Goal: Browse casually

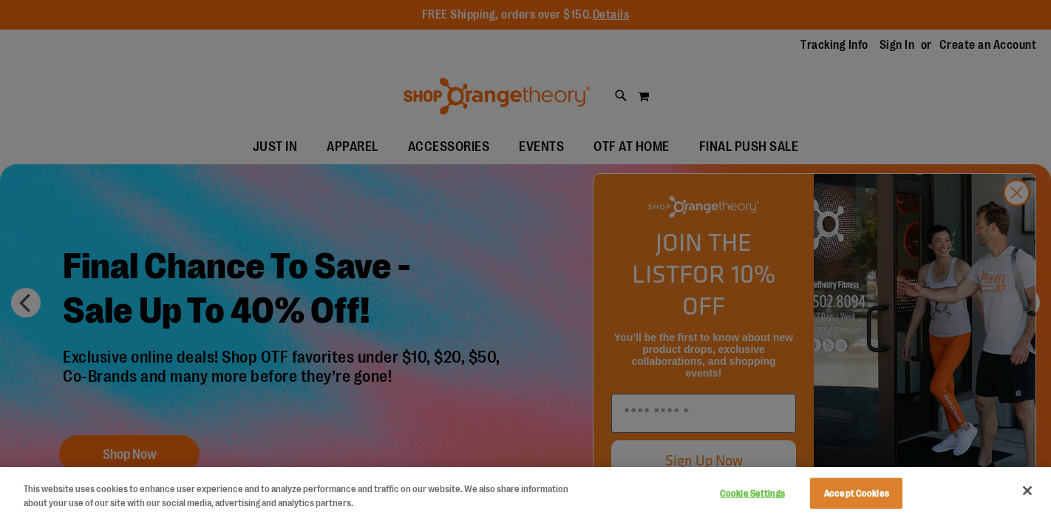
click at [1014, 230] on div at bounding box center [525, 259] width 1051 height 518
click at [1017, 222] on div at bounding box center [525, 259] width 1051 height 518
click at [851, 491] on button "Accept Cookies" at bounding box center [856, 493] width 92 height 31
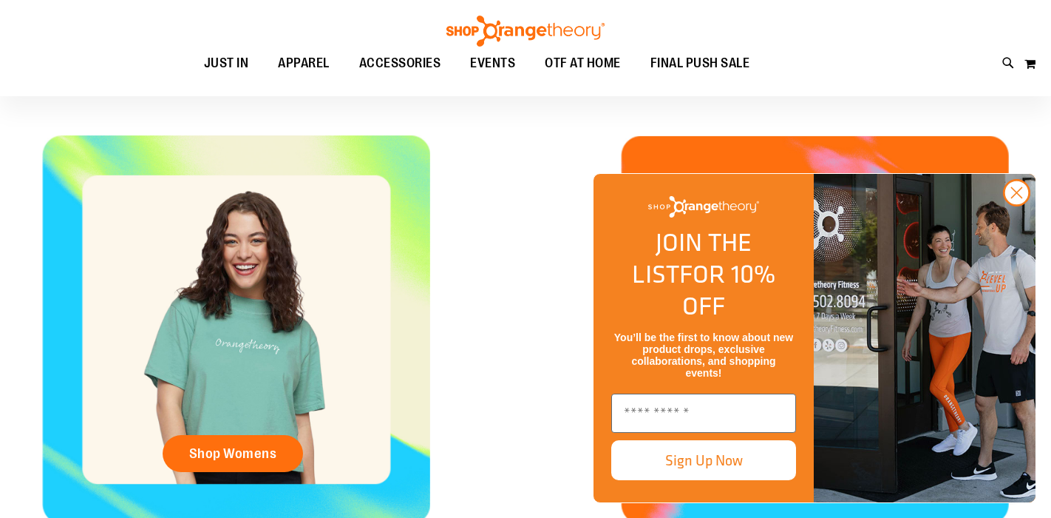
scroll to position [529, 0]
click at [1014, 205] on circle "Close dialog" at bounding box center [1017, 192] width 24 height 24
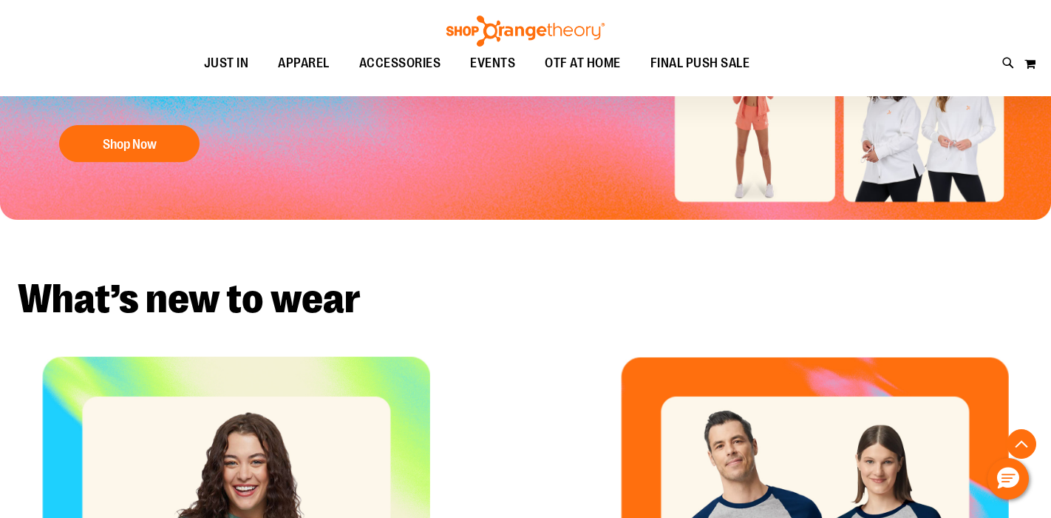
scroll to position [0, 0]
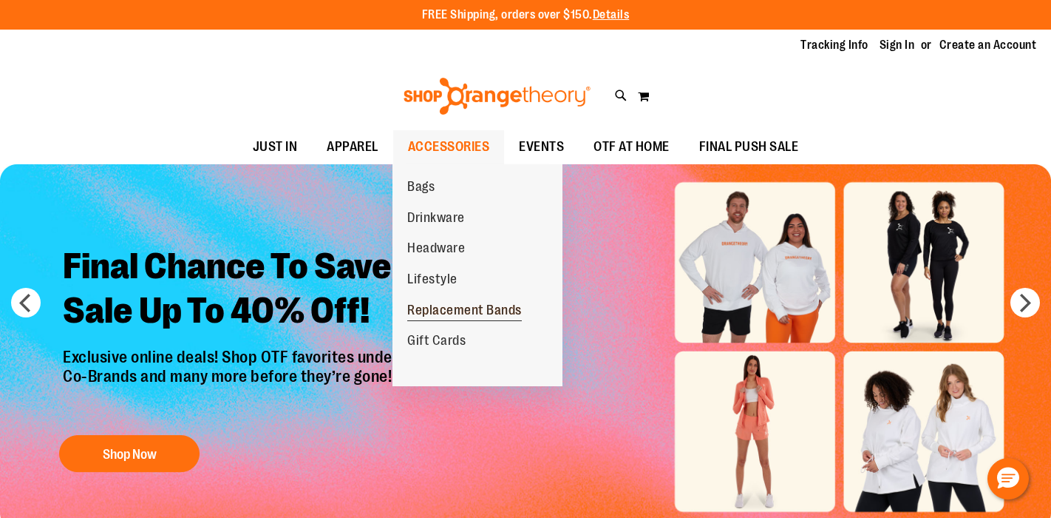
click at [447, 308] on span "Replacement Bands" at bounding box center [464, 311] width 115 height 18
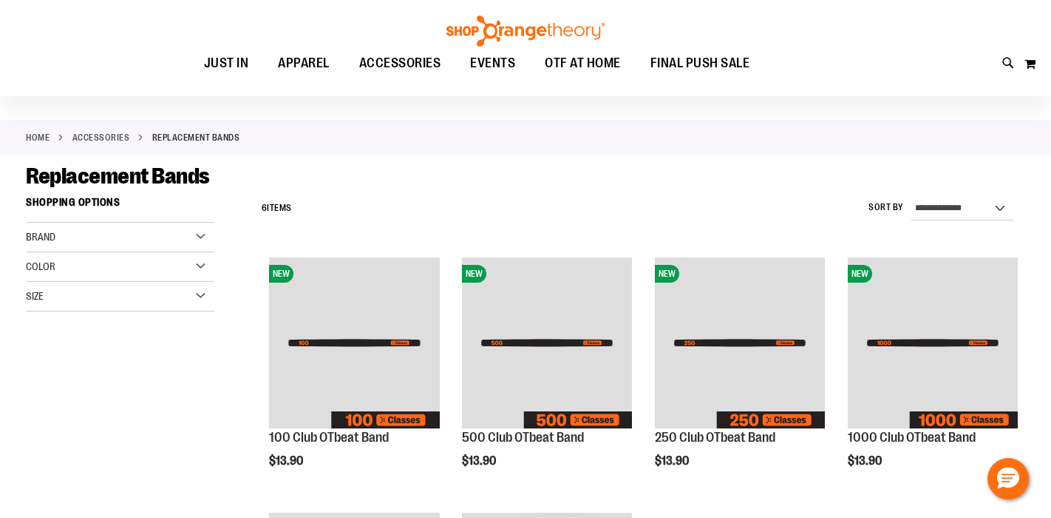
scroll to position [43, 0]
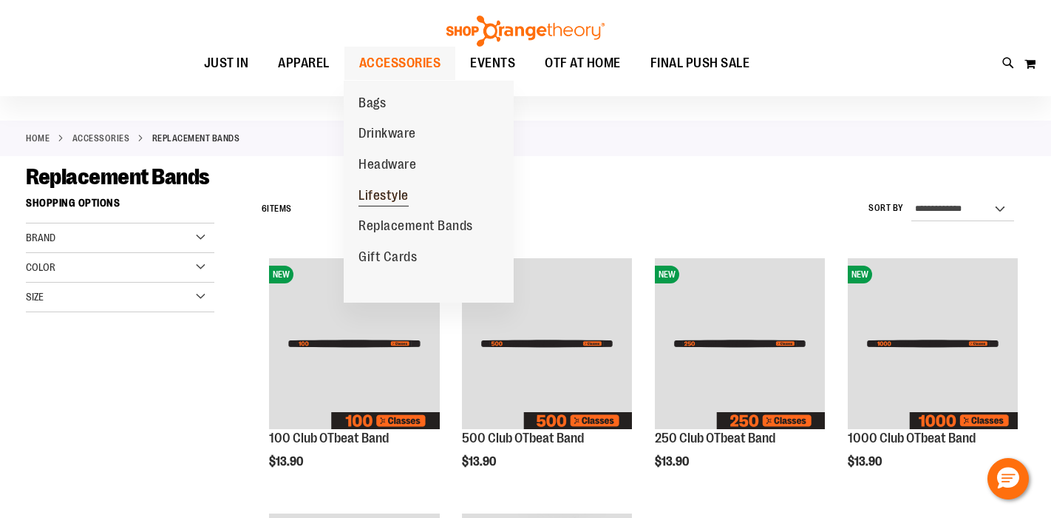
click at [373, 195] on span "Lifestyle" at bounding box center [384, 197] width 50 height 18
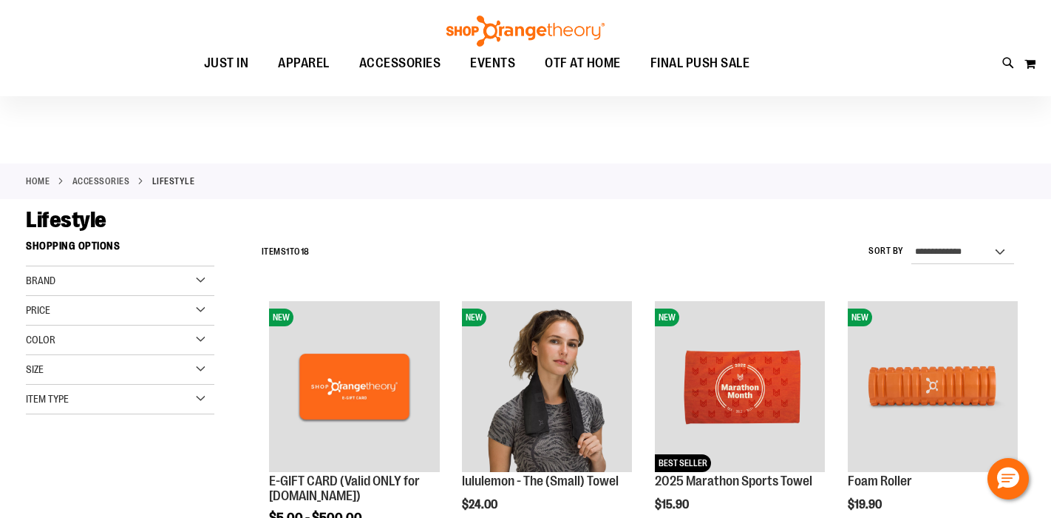
scroll to position [245, 0]
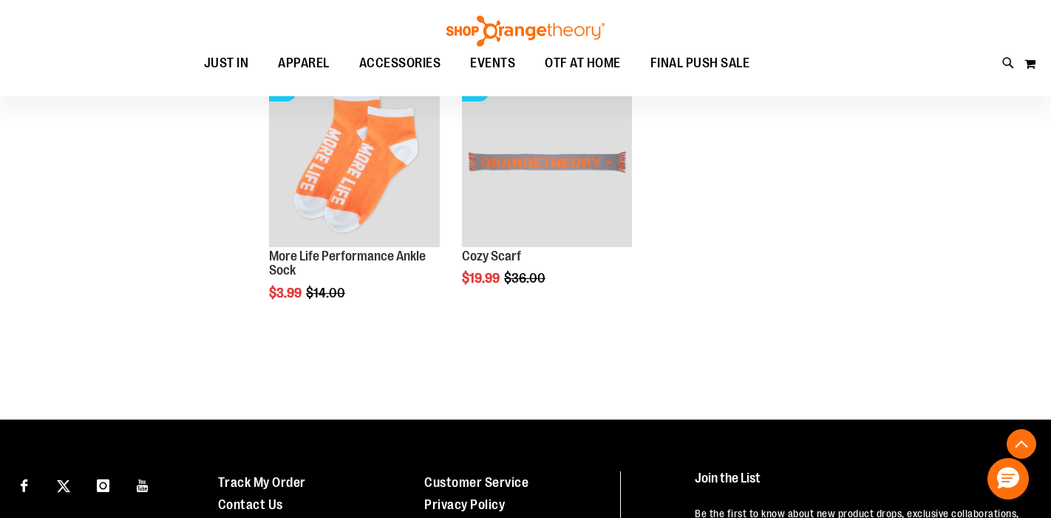
scroll to position [1246, 0]
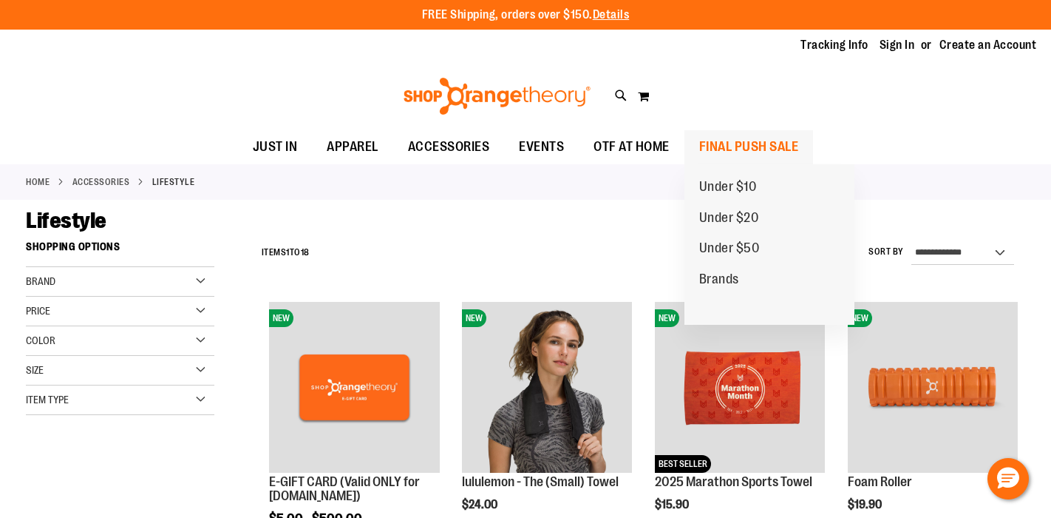
click at [772, 146] on span "FINAL PUSH SALE" at bounding box center [749, 146] width 100 height 33
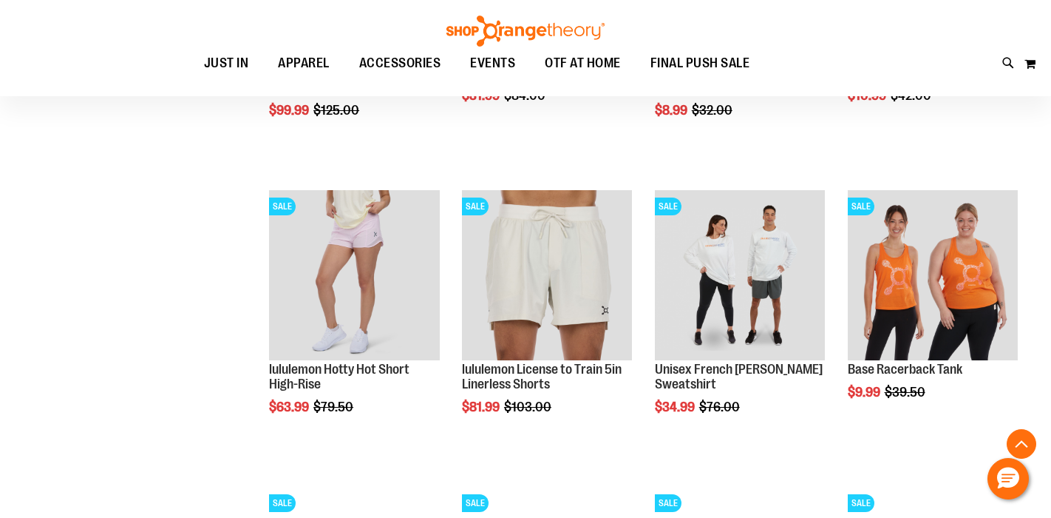
scroll to position [1300, 0]
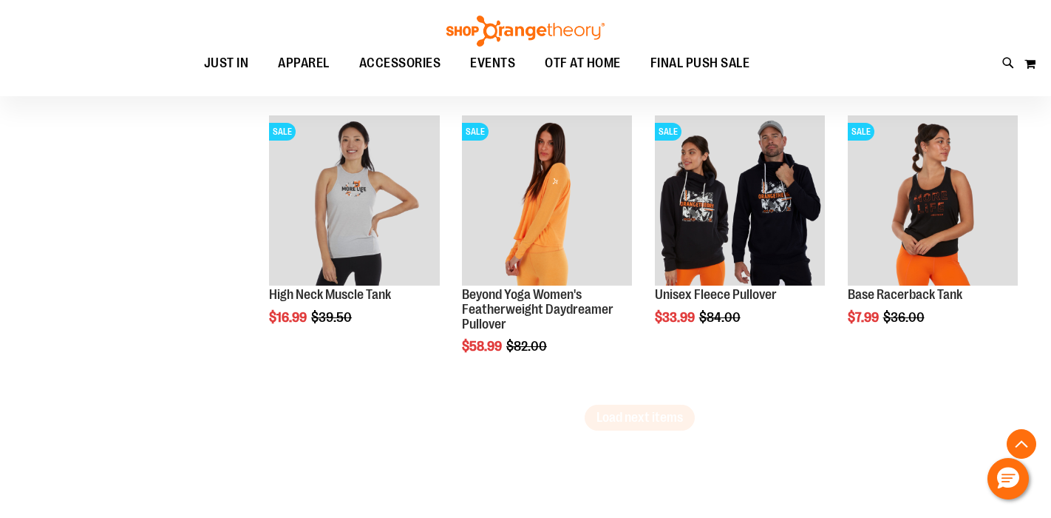
scroll to position [2561, 0]
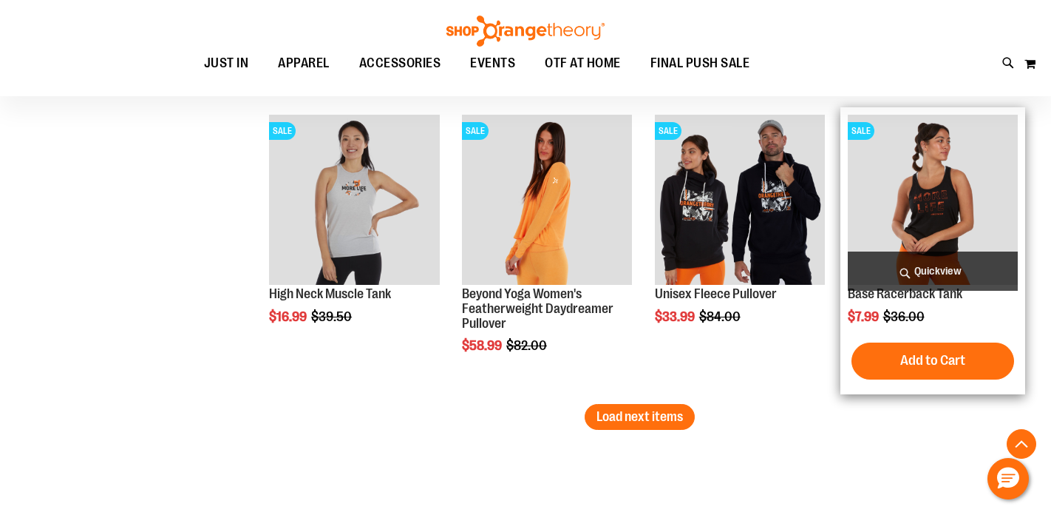
click at [898, 188] on img "product" at bounding box center [933, 200] width 170 height 170
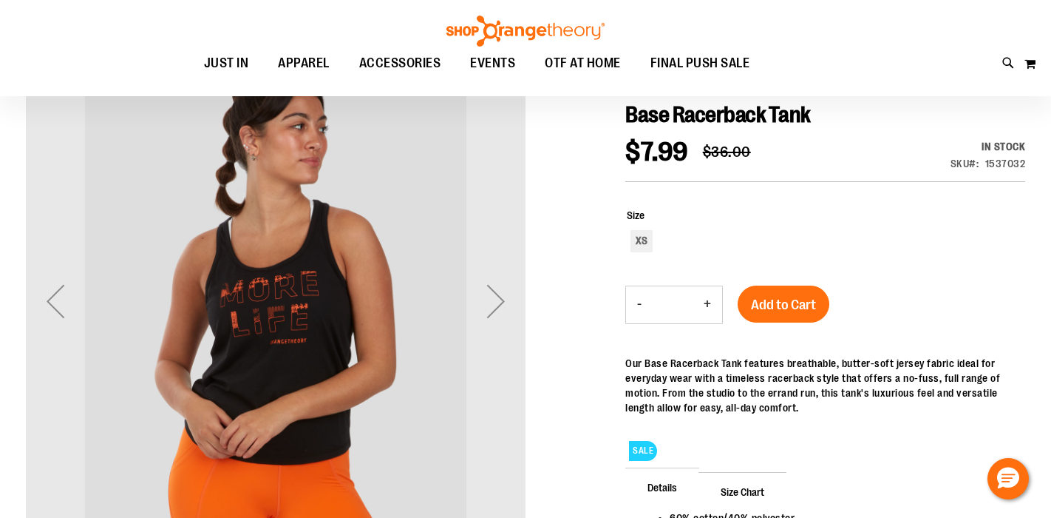
scroll to position [199, 0]
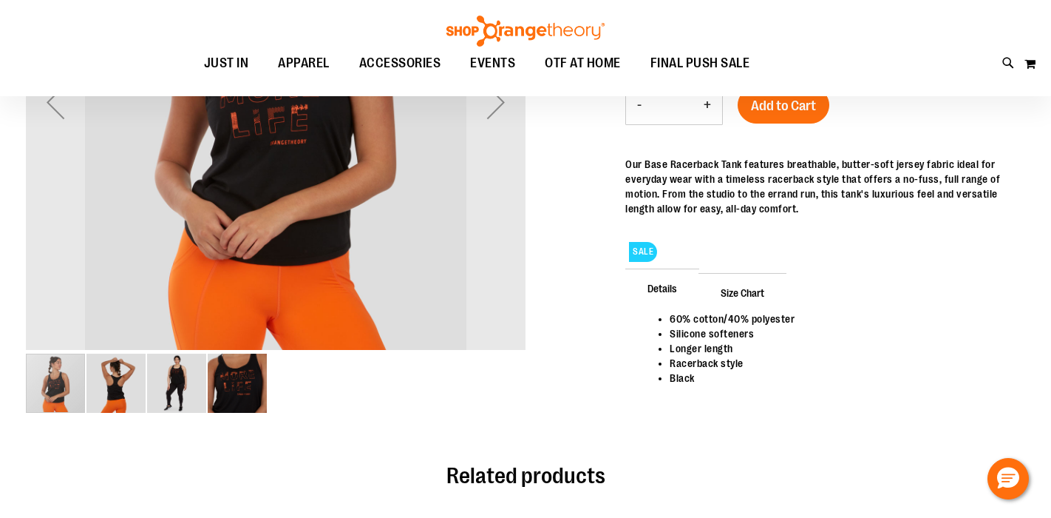
click at [136, 393] on img "image 2 of 4" at bounding box center [116, 382] width 59 height 59
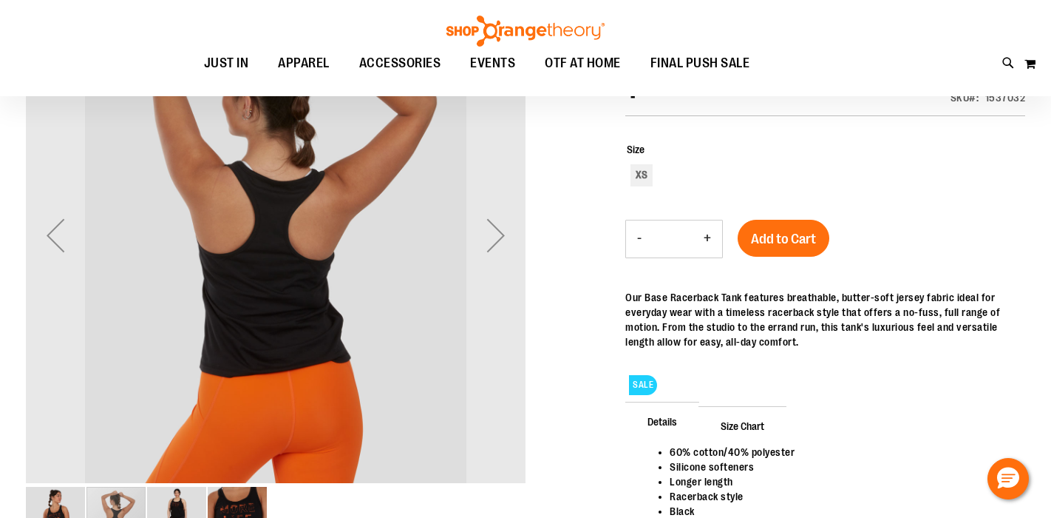
scroll to position [55, 0]
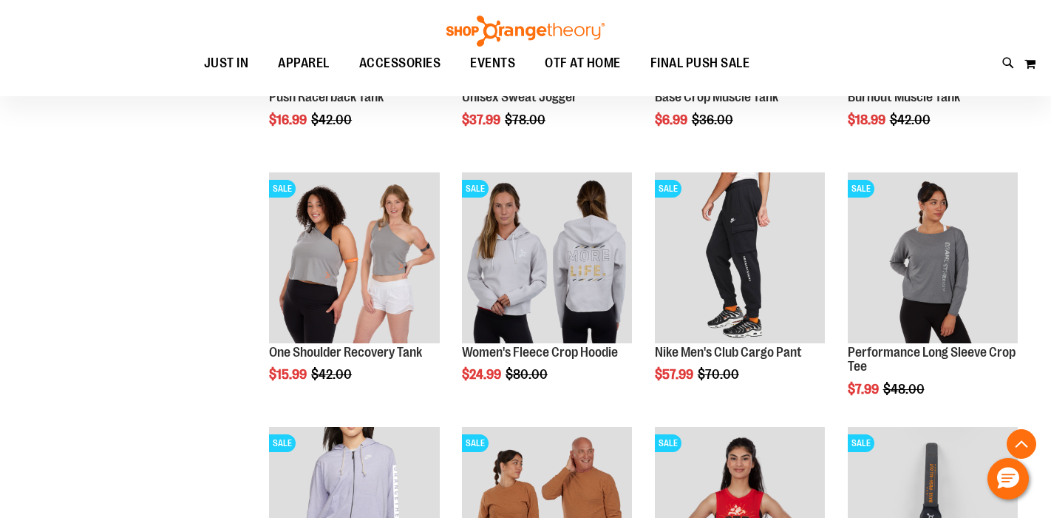
scroll to position [1187, 0]
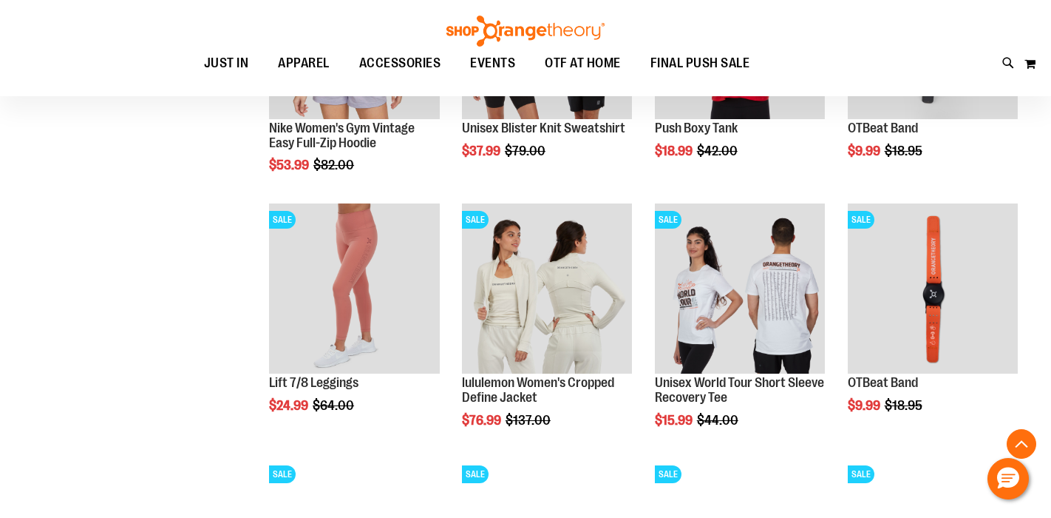
scroll to position [1663, 0]
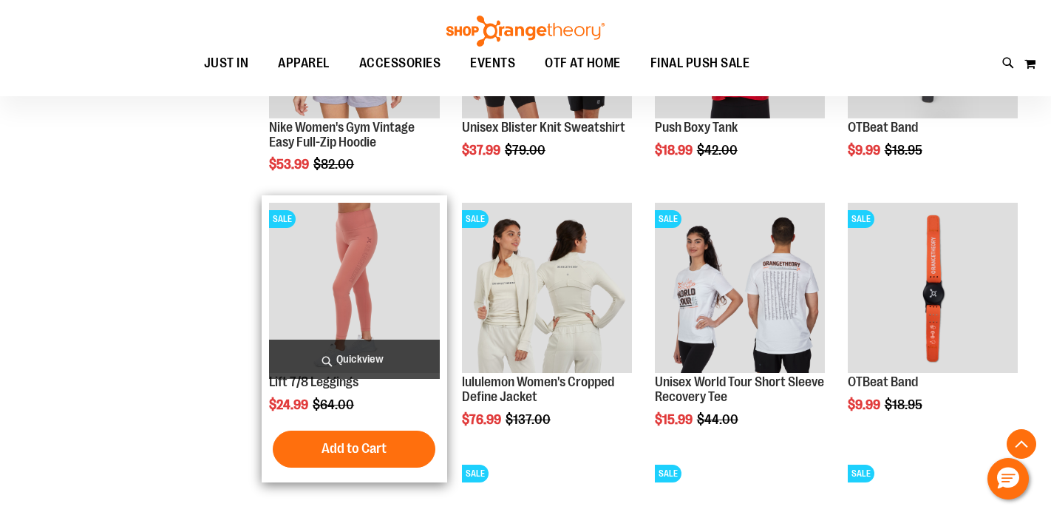
click at [285, 293] on img "product" at bounding box center [354, 288] width 170 height 170
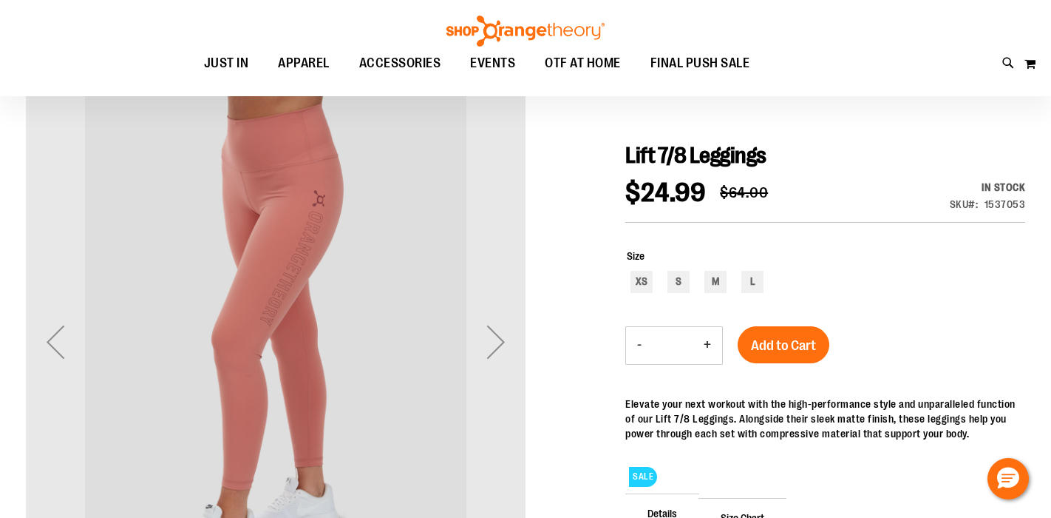
scroll to position [117, 0]
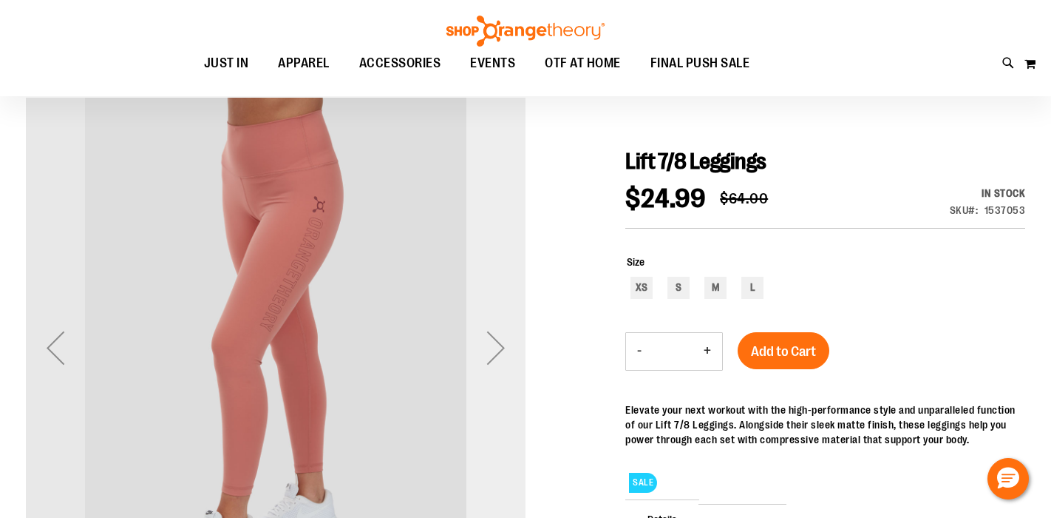
click at [508, 349] on div "Next" at bounding box center [496, 347] width 59 height 59
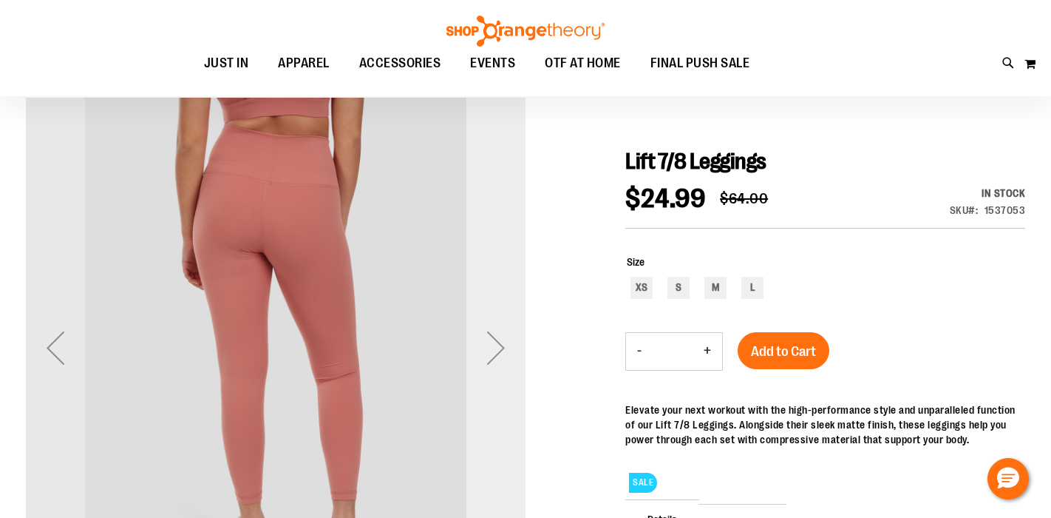
click at [508, 349] on div "Next" at bounding box center [496, 347] width 59 height 59
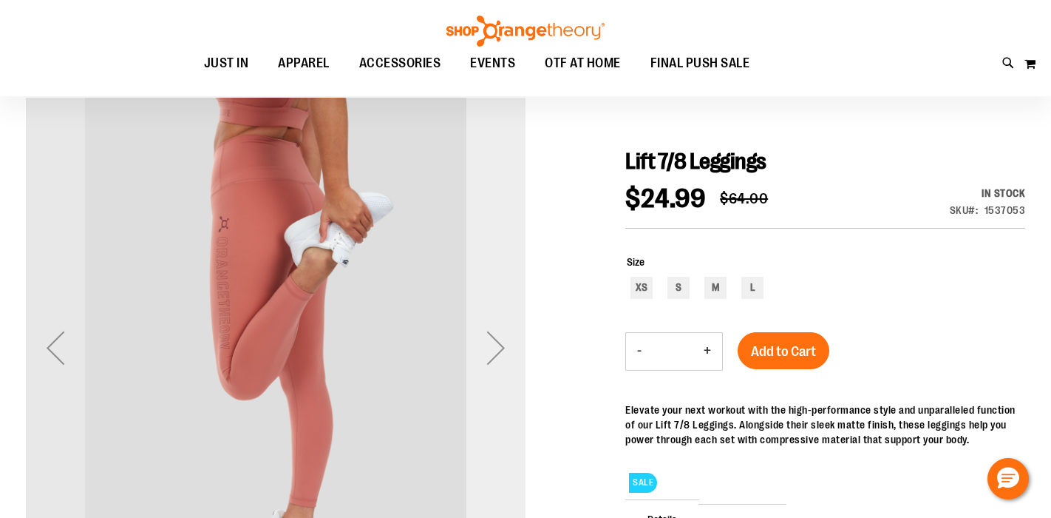
click at [508, 349] on div "Next" at bounding box center [496, 347] width 59 height 59
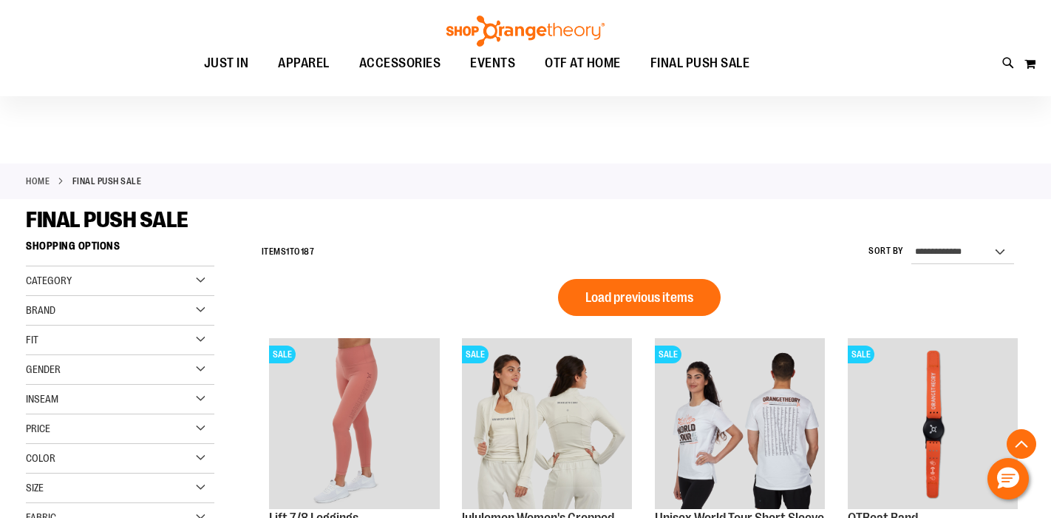
scroll to position [1091, 0]
